Goal: Task Accomplishment & Management: Use online tool/utility

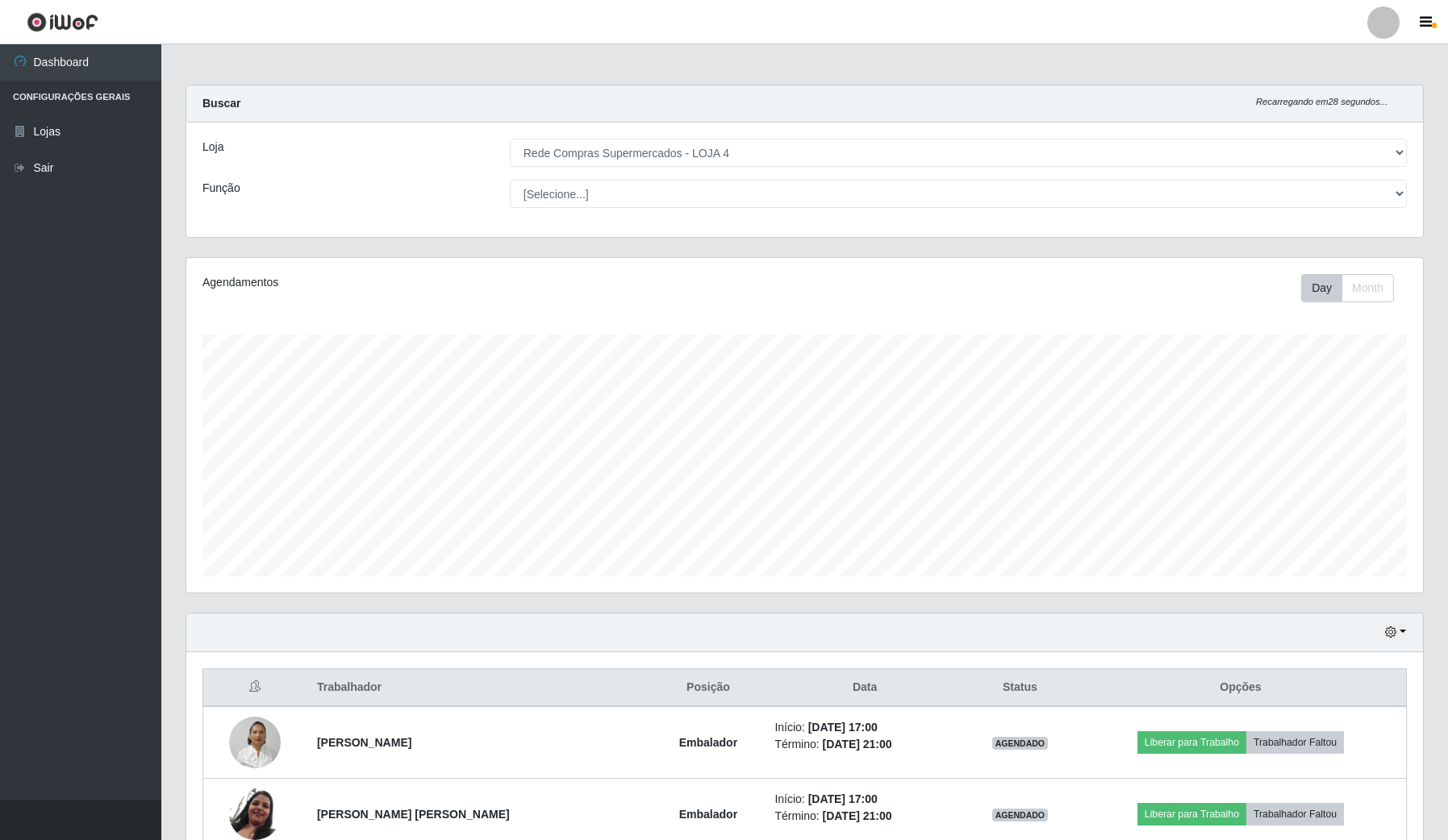
select select "159"
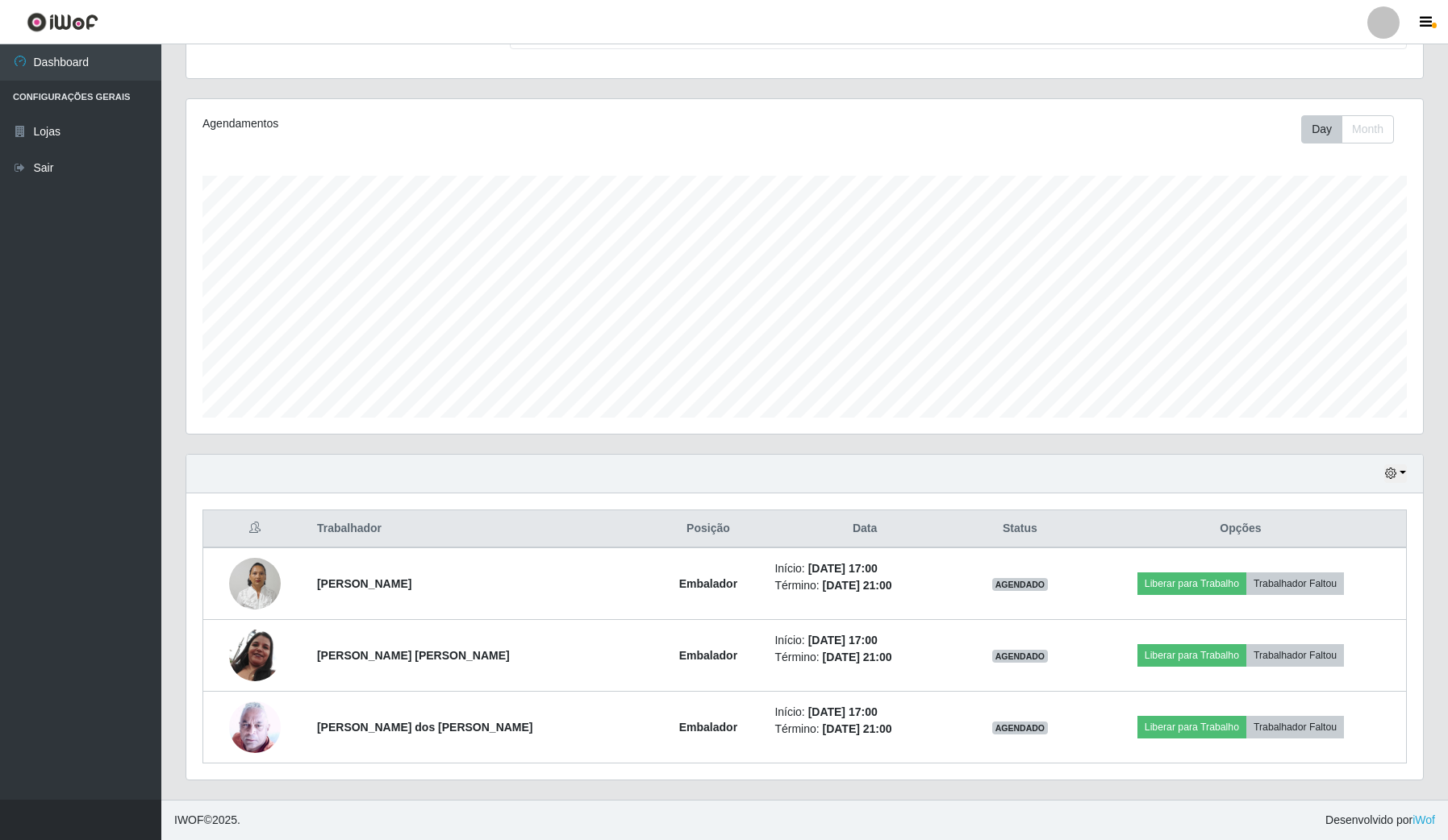
scroll to position [336, 1236]
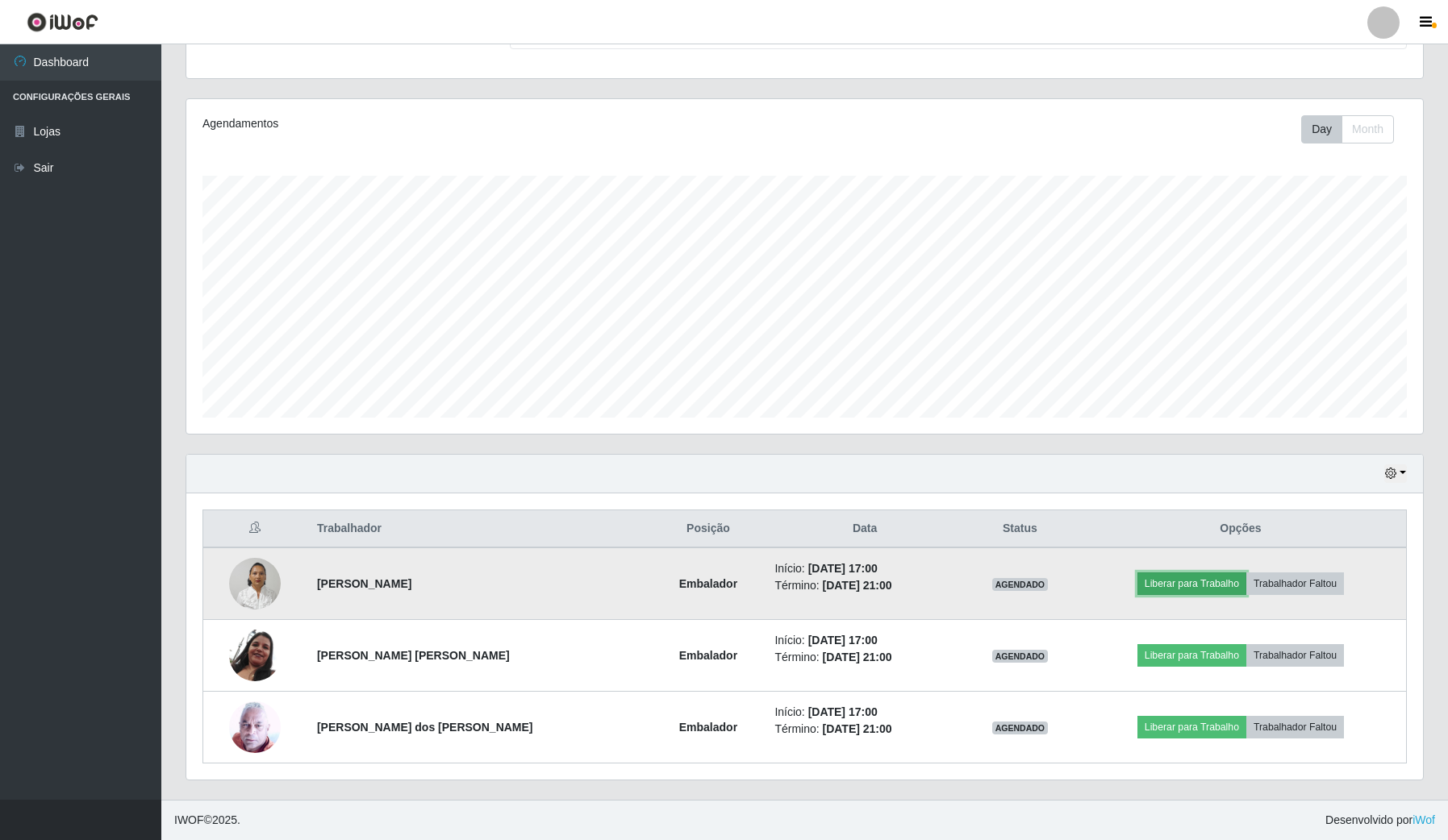
click at [1158, 573] on button "Liberar para Trabalho" at bounding box center [1192, 584] width 109 height 23
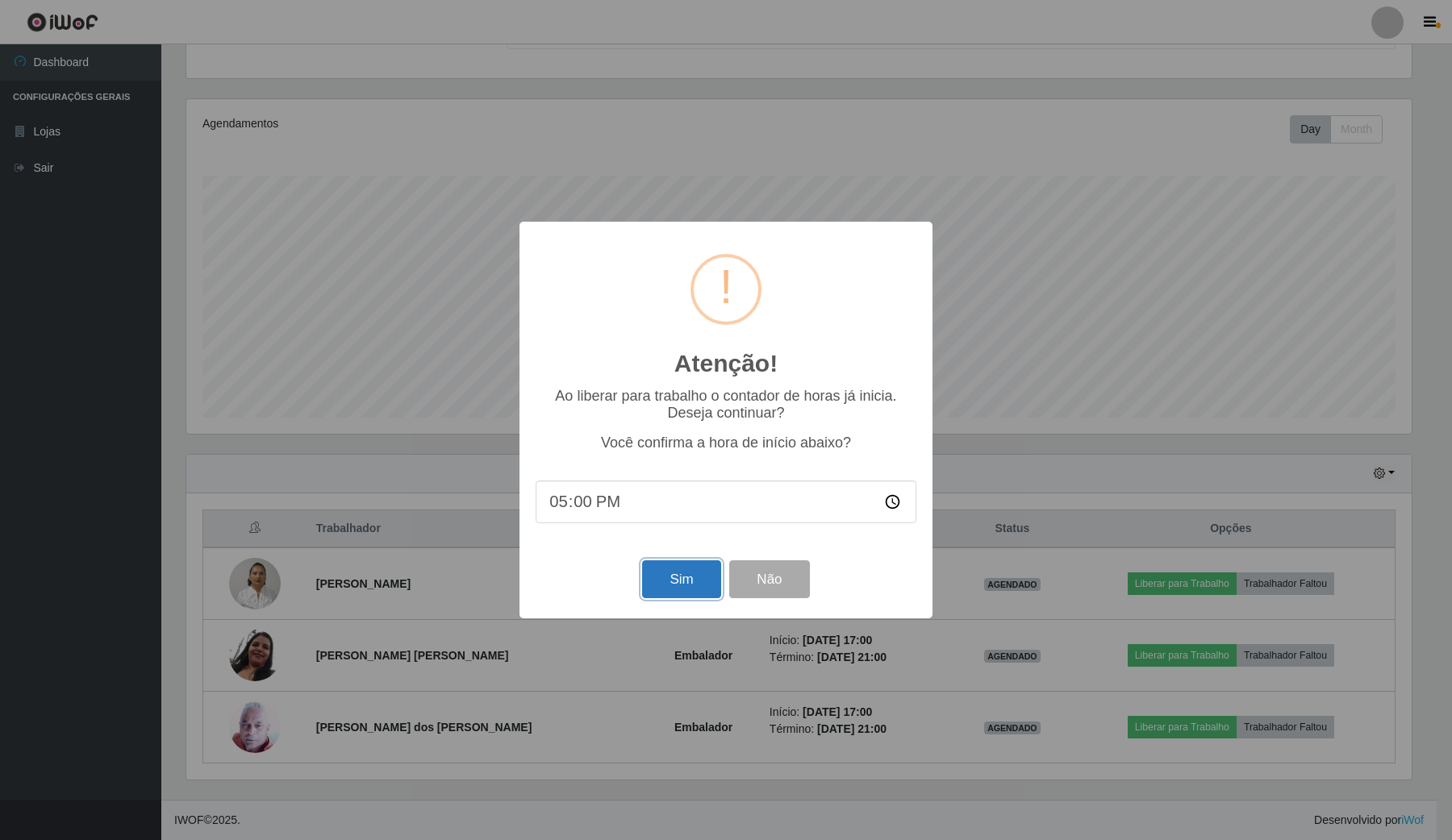
click at [698, 586] on button "Sim" at bounding box center [681, 579] width 78 height 38
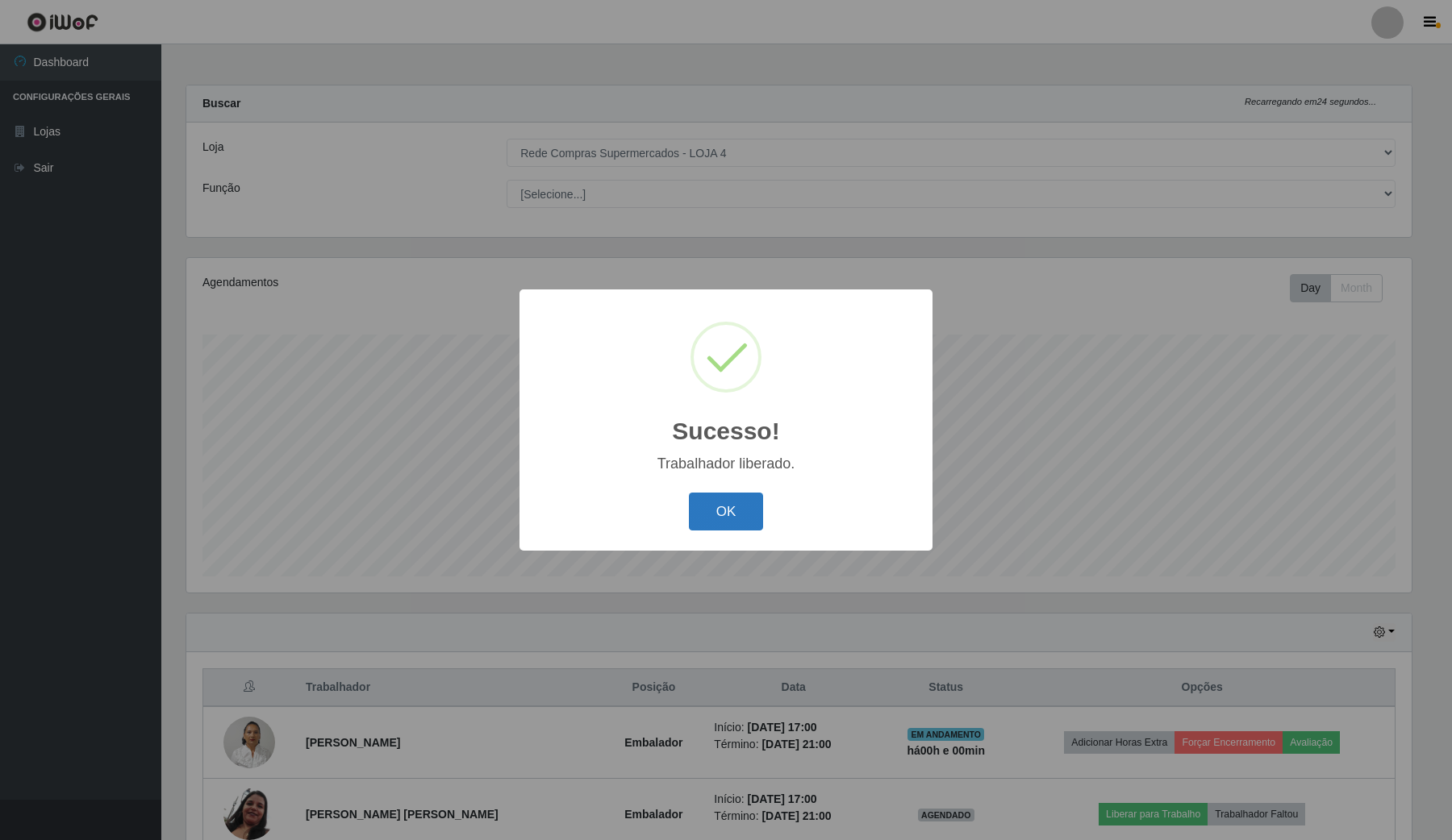
click at [748, 526] on button "OK" at bounding box center [726, 511] width 75 height 38
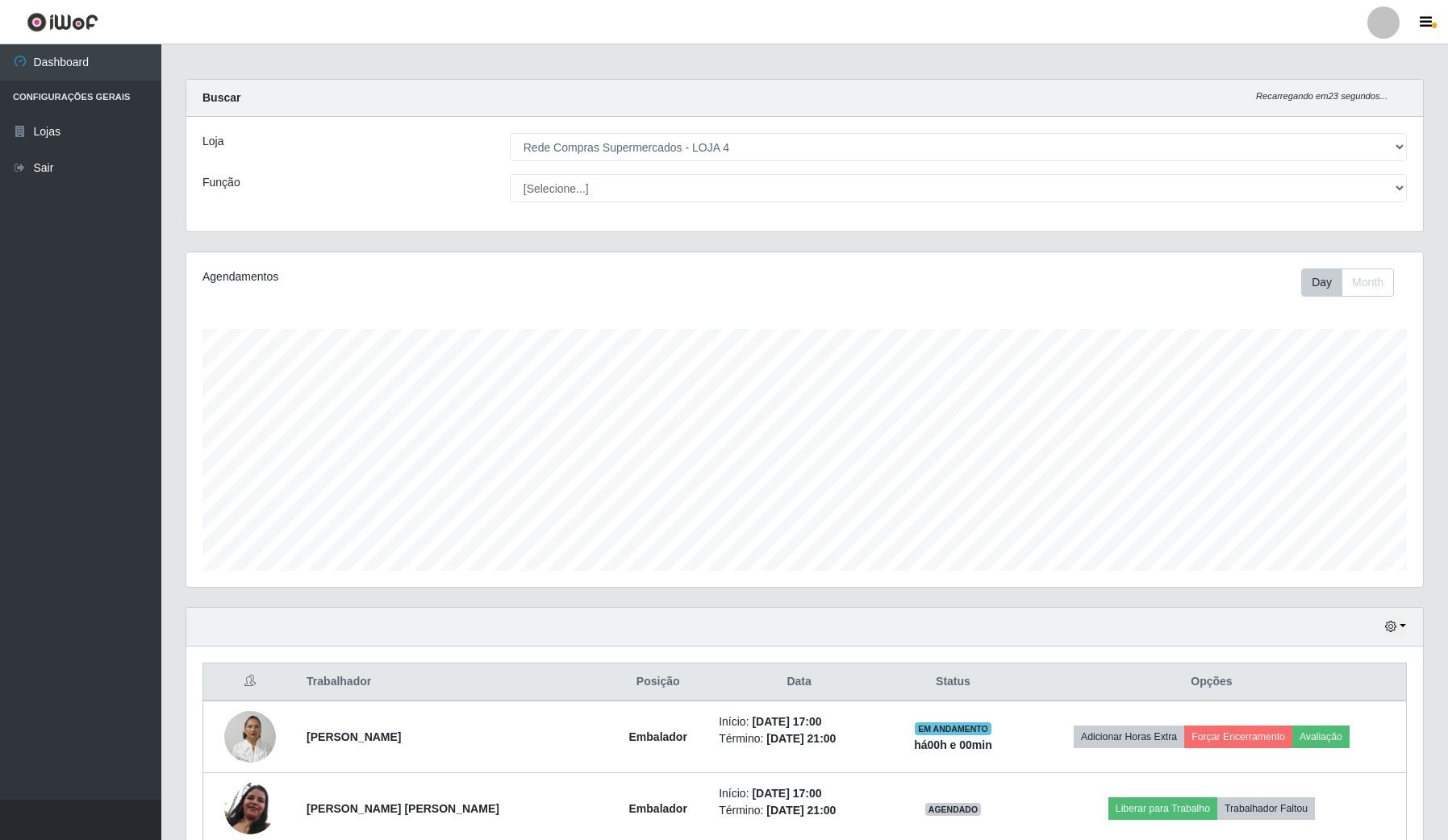
scroll to position [161, 0]
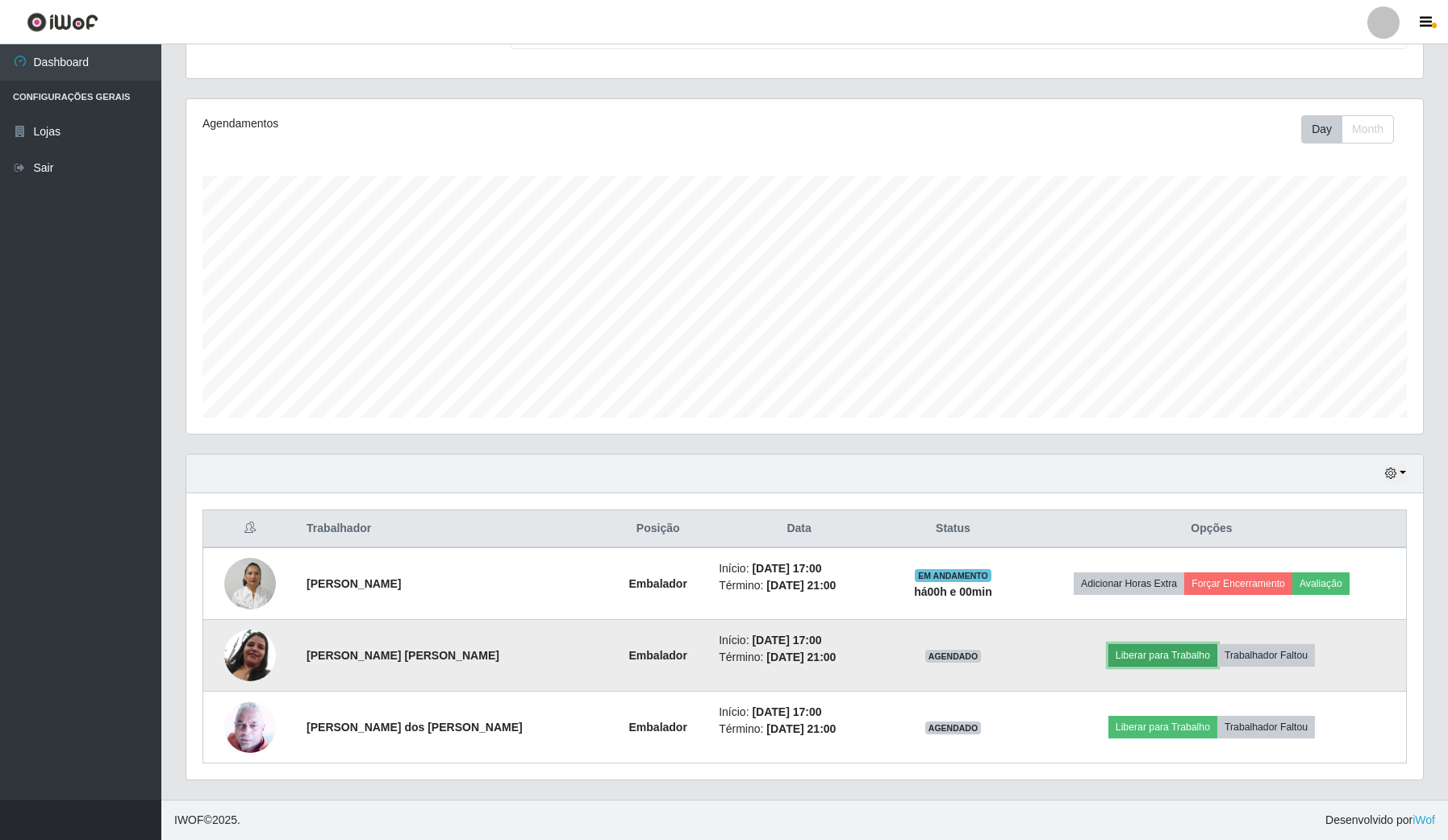
click at [1123, 654] on button "Liberar para Trabalho" at bounding box center [1163, 656] width 109 height 23
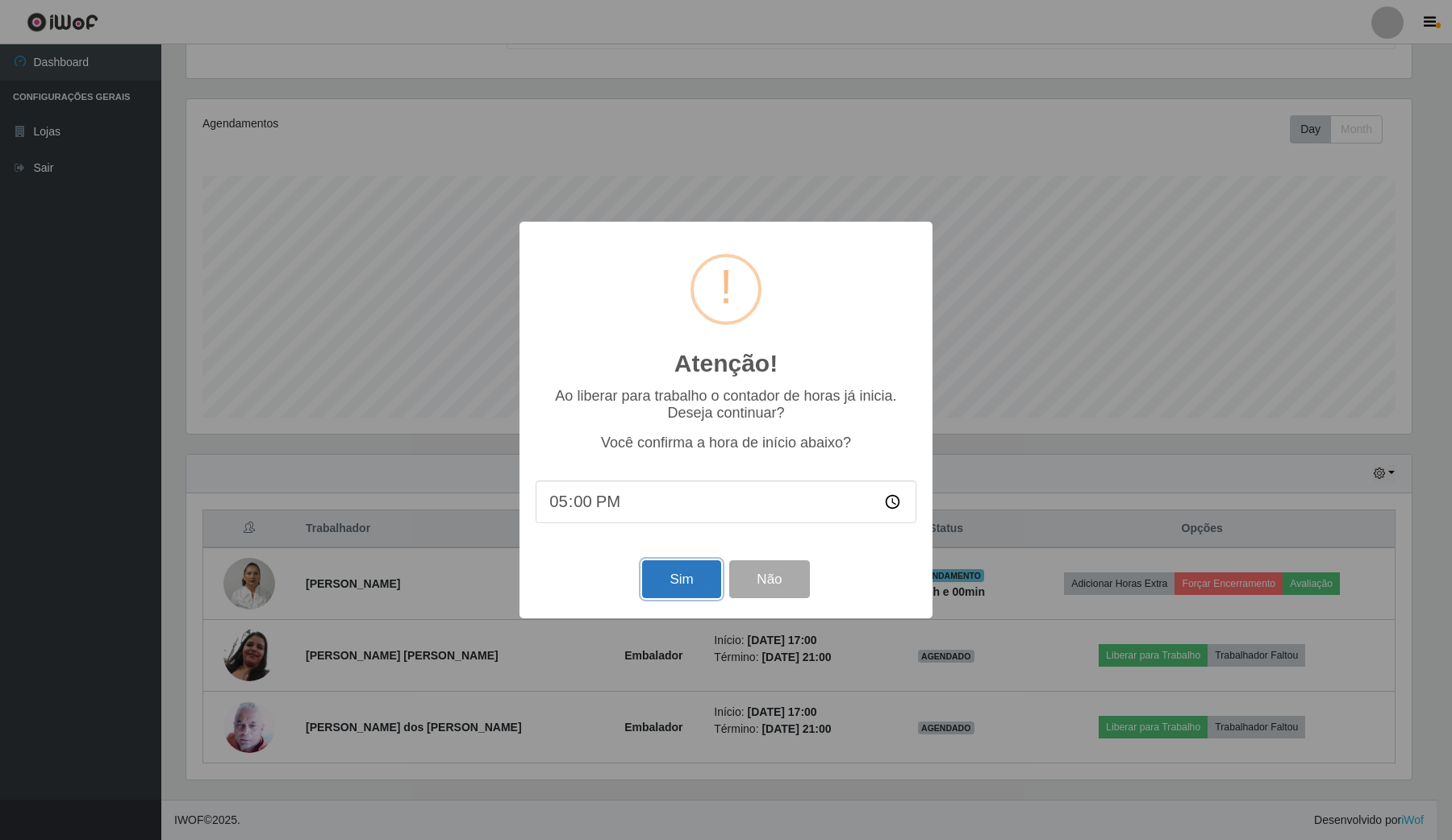
click at [679, 578] on button "Sim" at bounding box center [681, 579] width 78 height 38
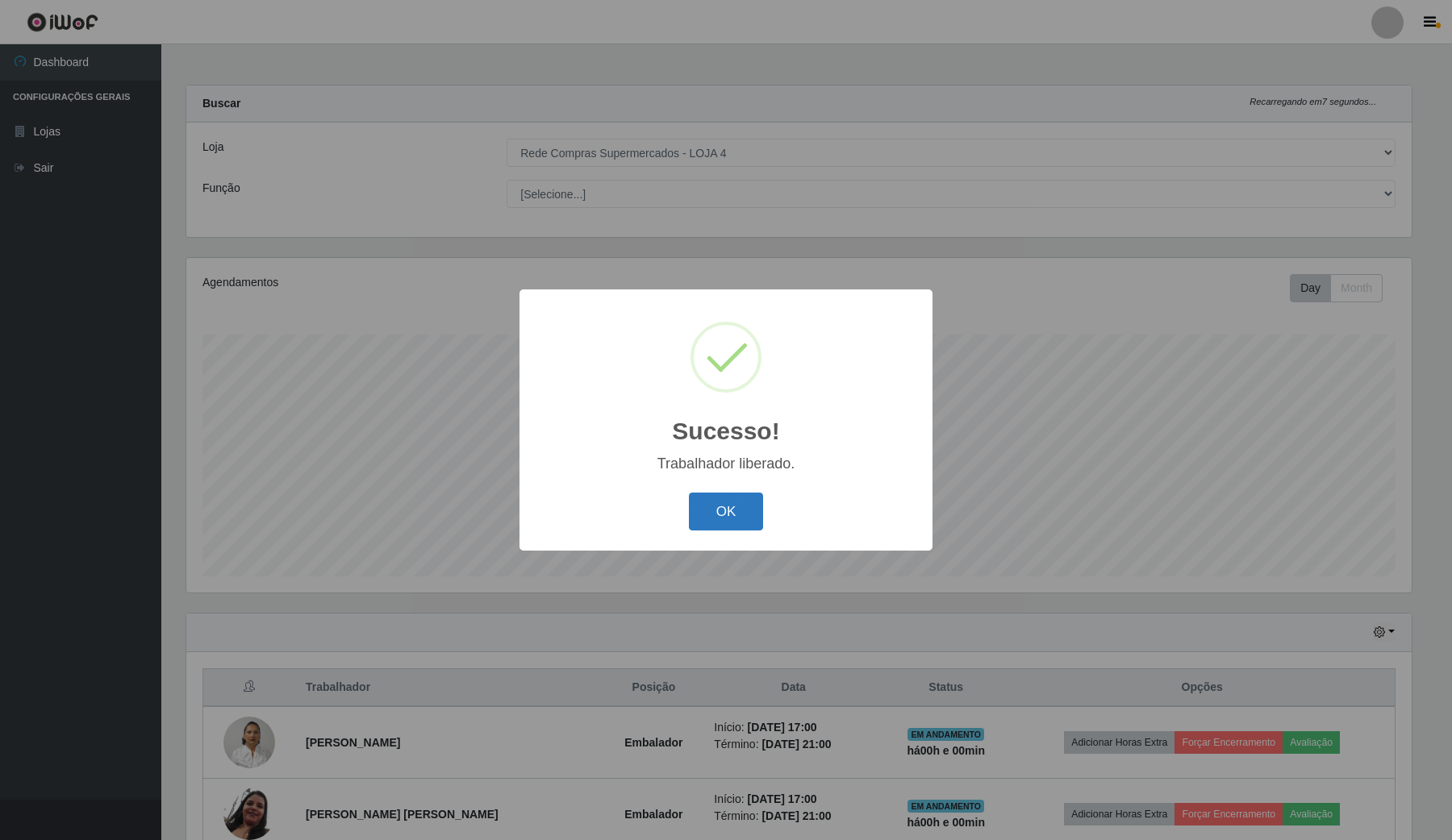
click at [751, 508] on button "OK" at bounding box center [726, 511] width 75 height 38
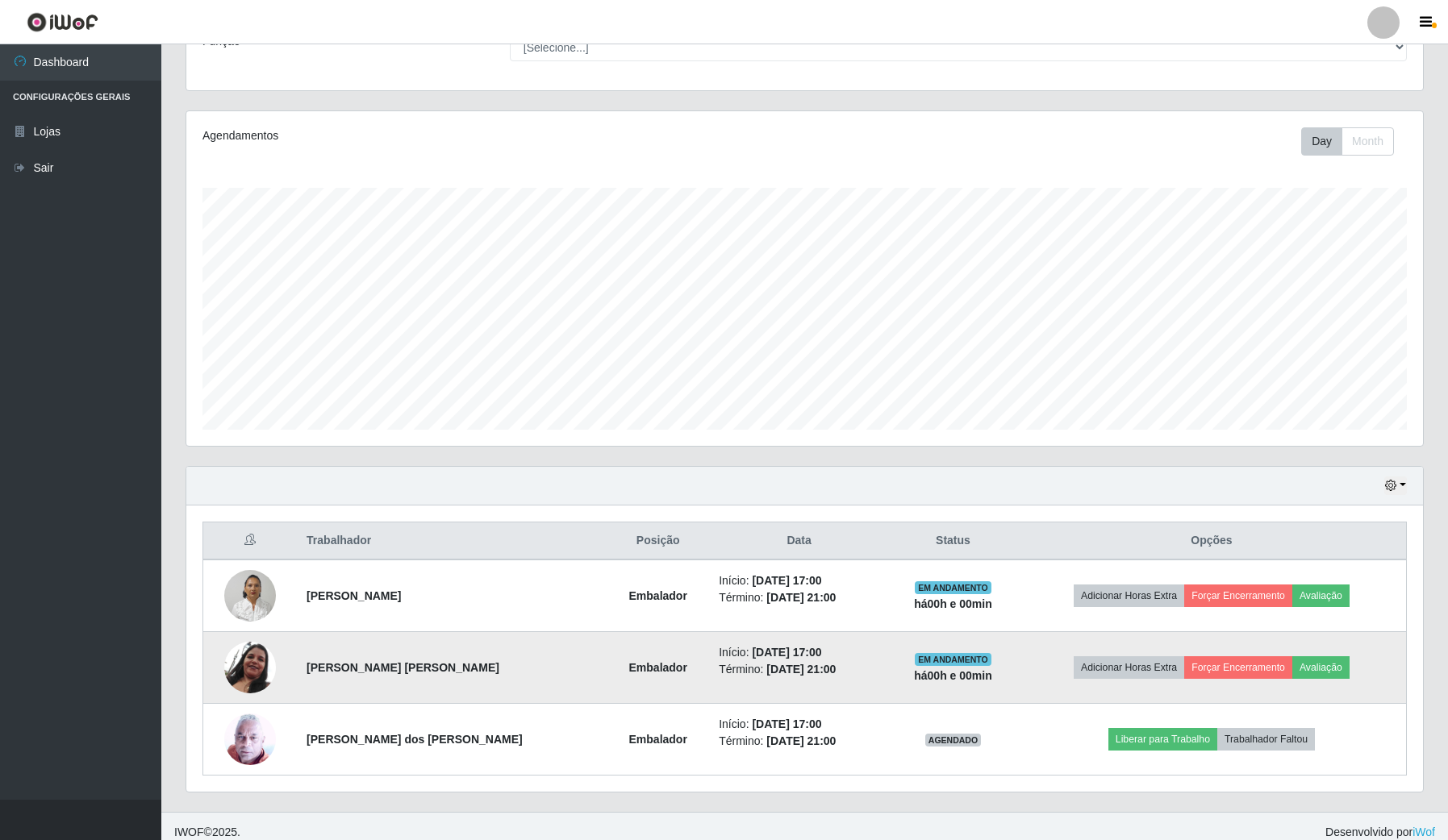
scroll to position [161, 0]
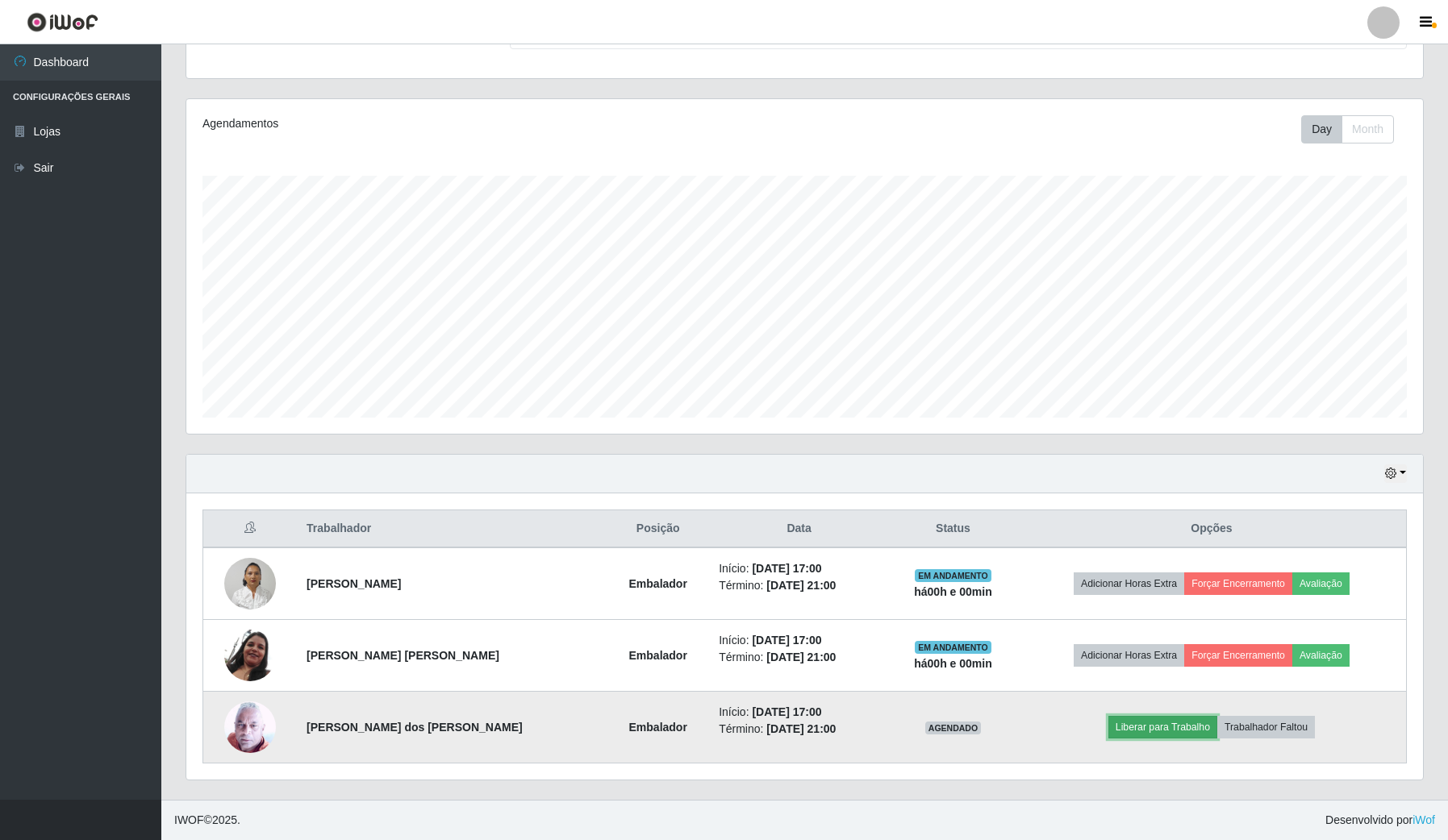
click at [1188, 735] on button "Liberar para Trabalho" at bounding box center [1163, 727] width 109 height 23
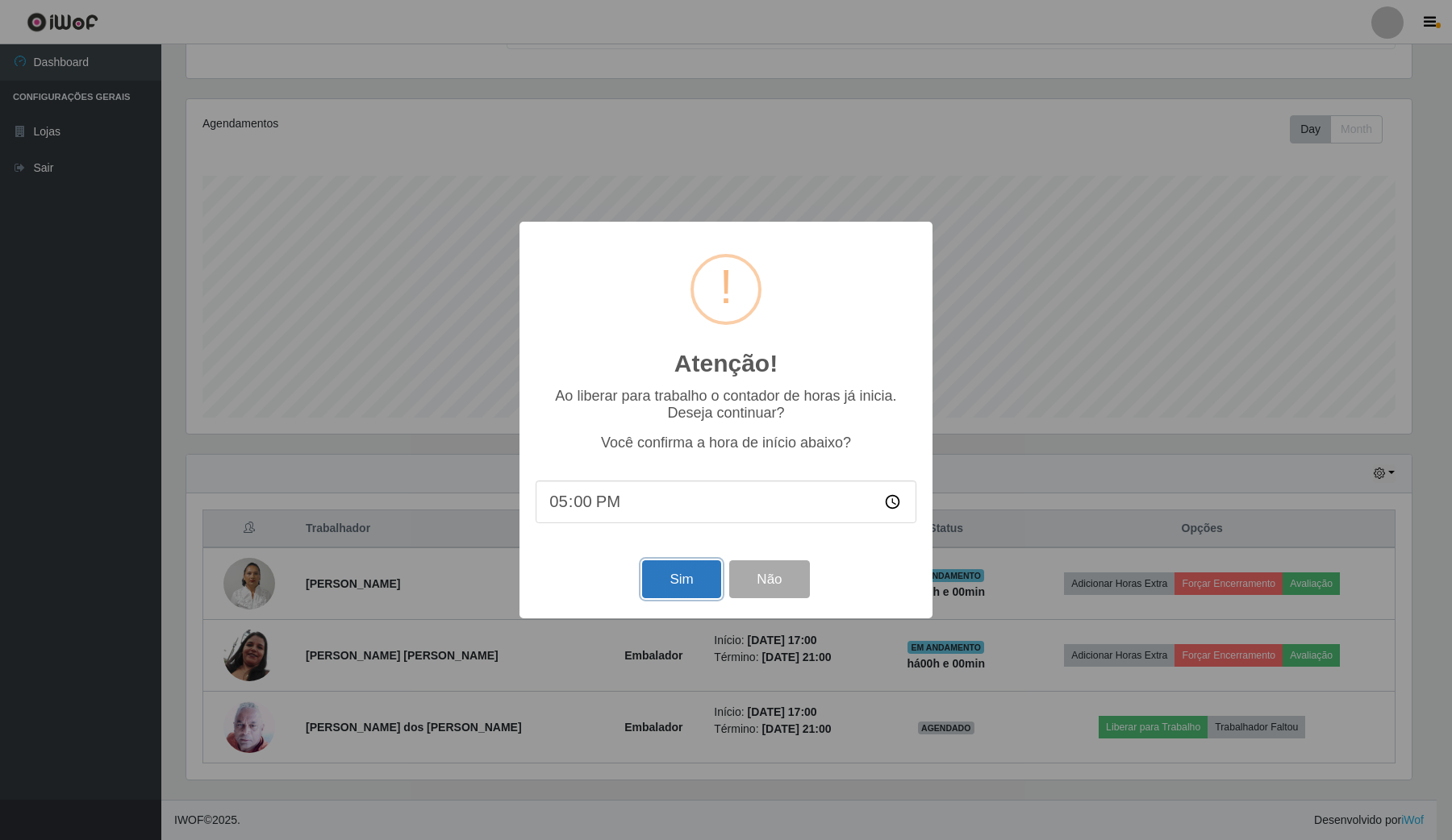
click at [678, 595] on button "Sim" at bounding box center [681, 579] width 78 height 38
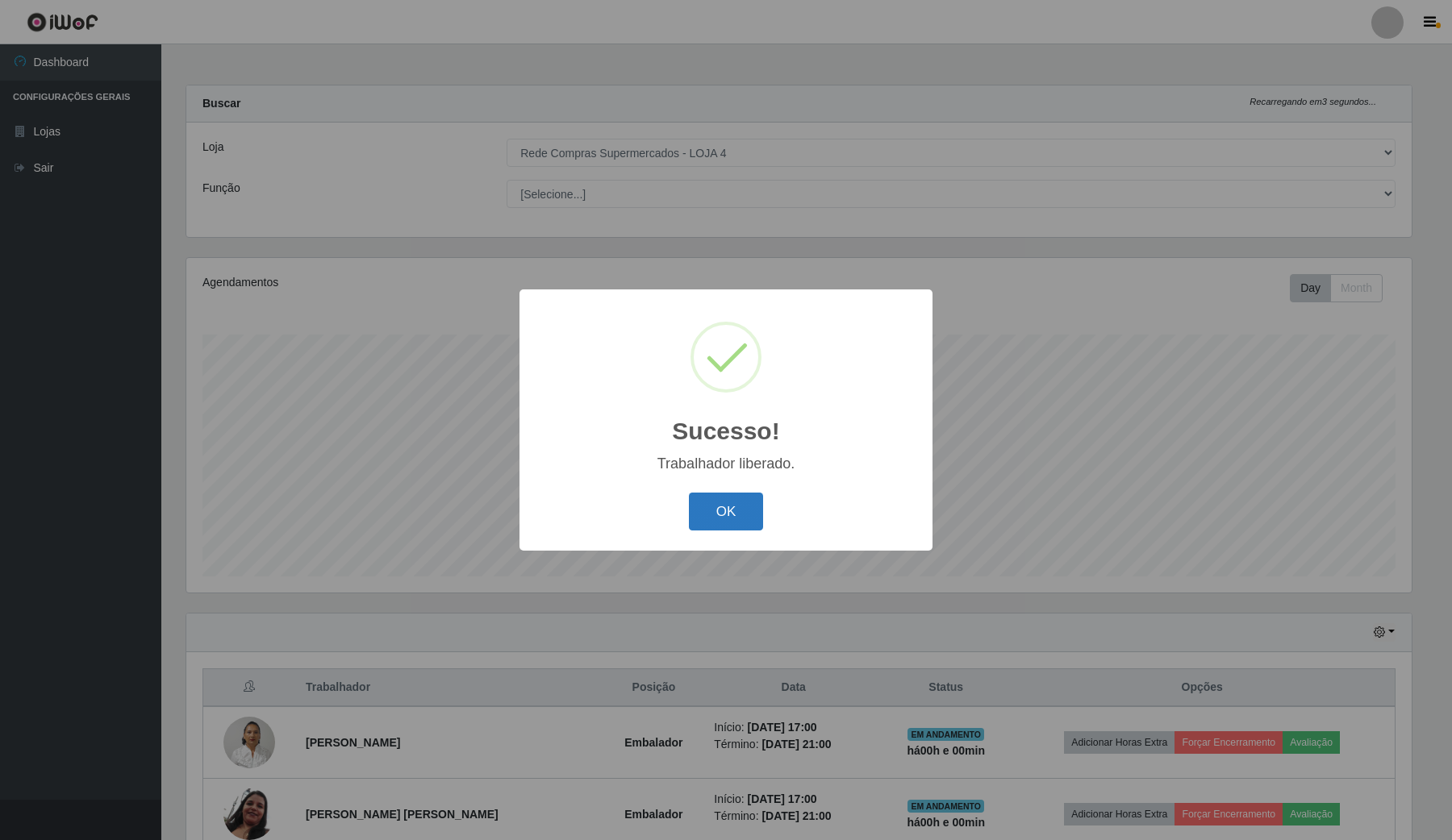
click at [718, 517] on button "OK" at bounding box center [726, 511] width 75 height 38
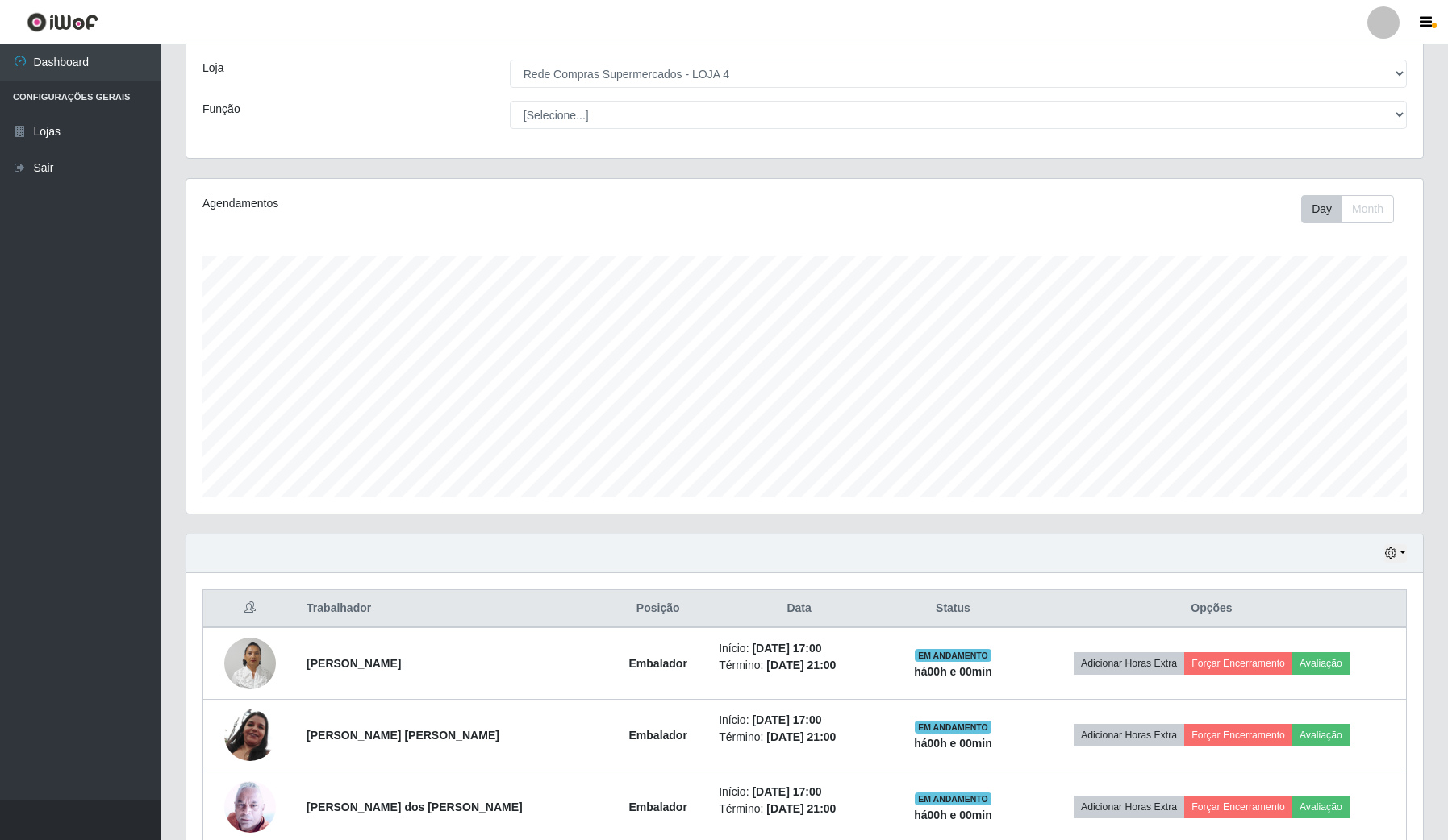
scroll to position [0, 0]
